Goal: Information Seeking & Learning: Check status

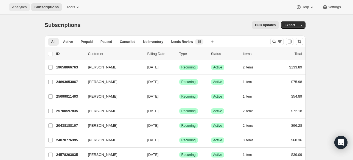
click at [14, 9] on span "Analytics" at bounding box center [19, 7] width 15 height 4
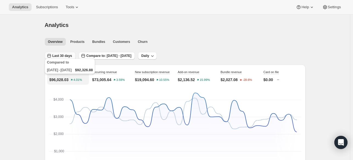
click at [60, 55] on span "Last 30 days" at bounding box center [62, 56] width 20 height 4
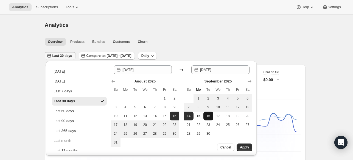
drag, startPoint x: 188, startPoint y: 116, endPoint x: 212, endPoint y: 113, distance: 24.2
click at [188, 117] on span "14" at bounding box center [188, 116] width 5 height 4
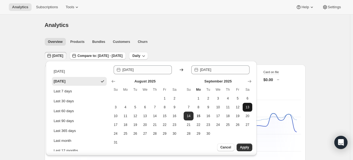
click at [248, 110] on button "13" at bounding box center [248, 107] width 10 height 9
type input "[DATE]"
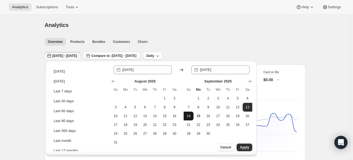
click at [188, 116] on span "14" at bounding box center [188, 116] width 5 height 4
type input "[DATE]"
click at [245, 145] on span "Apply" at bounding box center [244, 147] width 9 height 4
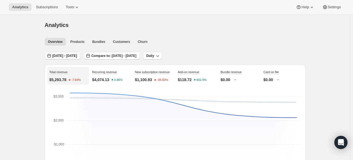
click at [77, 57] on span "[DATE] - [DATE]" at bounding box center [64, 56] width 25 height 4
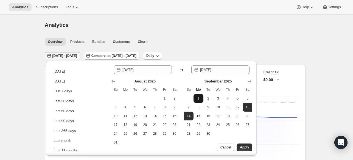
click at [197, 96] on span "1" at bounding box center [198, 98] width 5 height 4
type input "[DATE]"
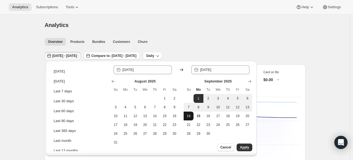
click at [188, 114] on span "14" at bounding box center [188, 116] width 5 height 4
type input "[DATE]"
click at [247, 145] on button "Apply" at bounding box center [245, 147] width 16 height 8
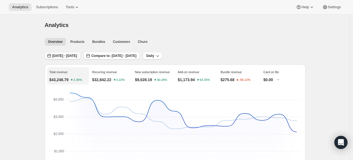
click at [77, 55] on span "[DATE] - [DATE]" at bounding box center [64, 56] width 25 height 4
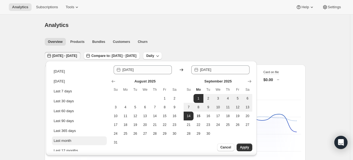
click at [71, 144] on button "Last month" at bounding box center [79, 140] width 55 height 9
type input "[DATE]"
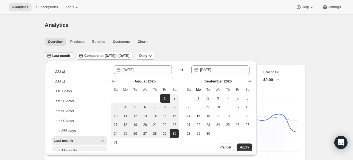
click at [71, 148] on div "Last 12 months" at bounding box center [66, 150] width 24 height 5
type input "[DATE]"
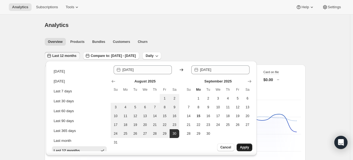
click at [244, 147] on span "Apply" at bounding box center [244, 147] width 9 height 4
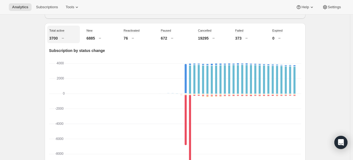
scroll to position [220, 0]
